Goal: Task Accomplishment & Management: Complete application form

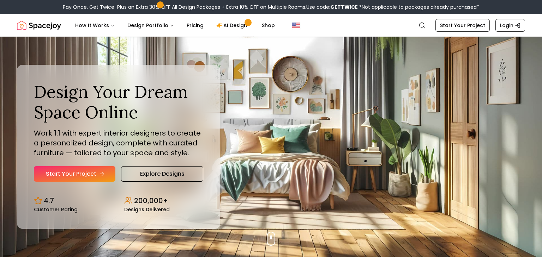
click at [71, 176] on link "Start Your Project" at bounding box center [74, 174] width 81 height 16
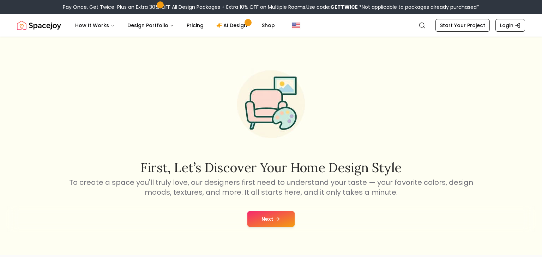
click at [265, 213] on button "Next" at bounding box center [270, 220] width 47 height 16
